Goal: Task Accomplishment & Management: Manage account settings

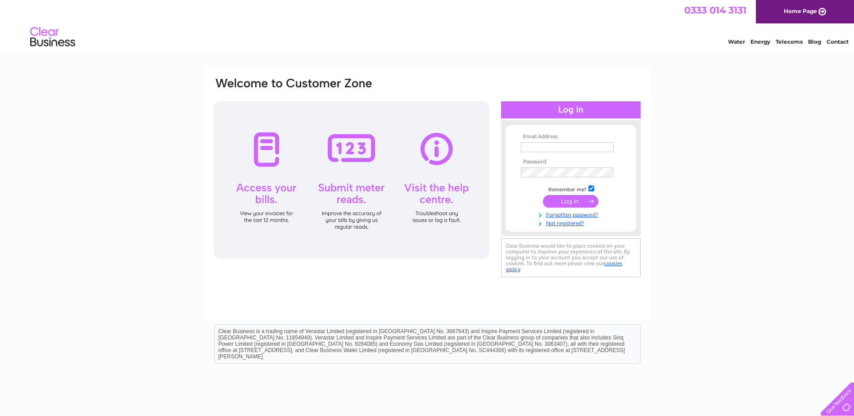
type input "accountspayable@peterheadport.co.uk"
click at [420, 201] on input "submit" at bounding box center [570, 201] width 55 height 13
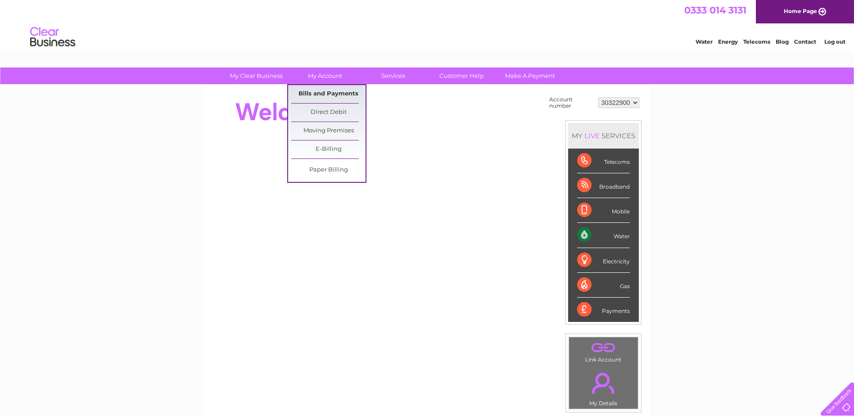
click at [324, 96] on link "Bills and Payments" at bounding box center [328, 94] width 74 height 18
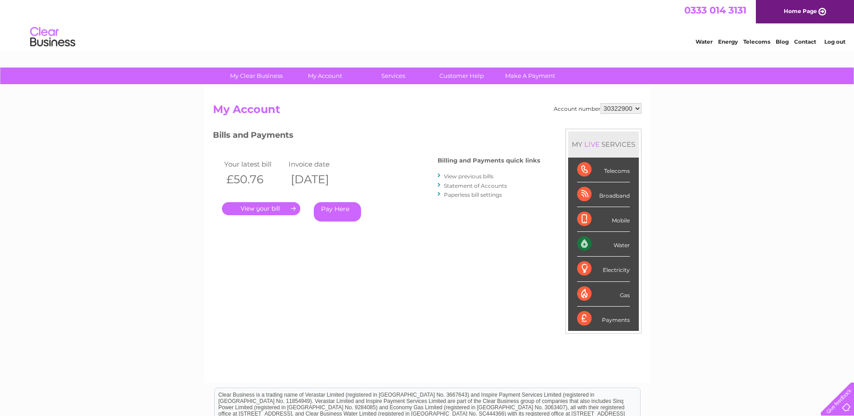
click at [264, 207] on link "." at bounding box center [261, 208] width 78 height 13
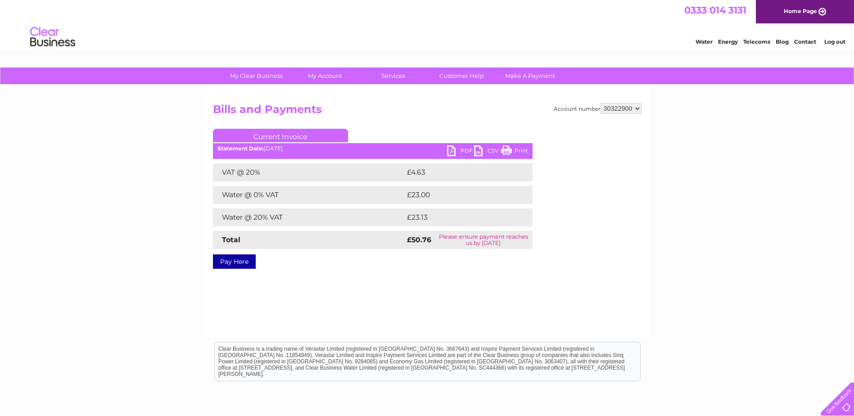
drag, startPoint x: 456, startPoint y: 152, endPoint x: 462, endPoint y: 151, distance: 5.9
click at [456, 152] on link "PDF" at bounding box center [460, 151] width 27 height 13
